Goal: Information Seeking & Learning: Check status

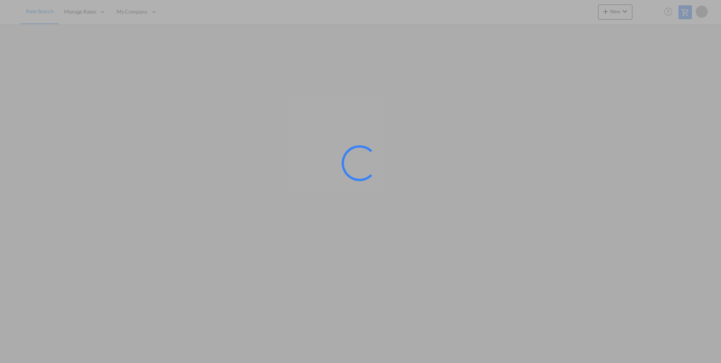
click at [331, 125] on div at bounding box center [360, 181] width 721 height 363
